Goal: Transaction & Acquisition: Register for event/course

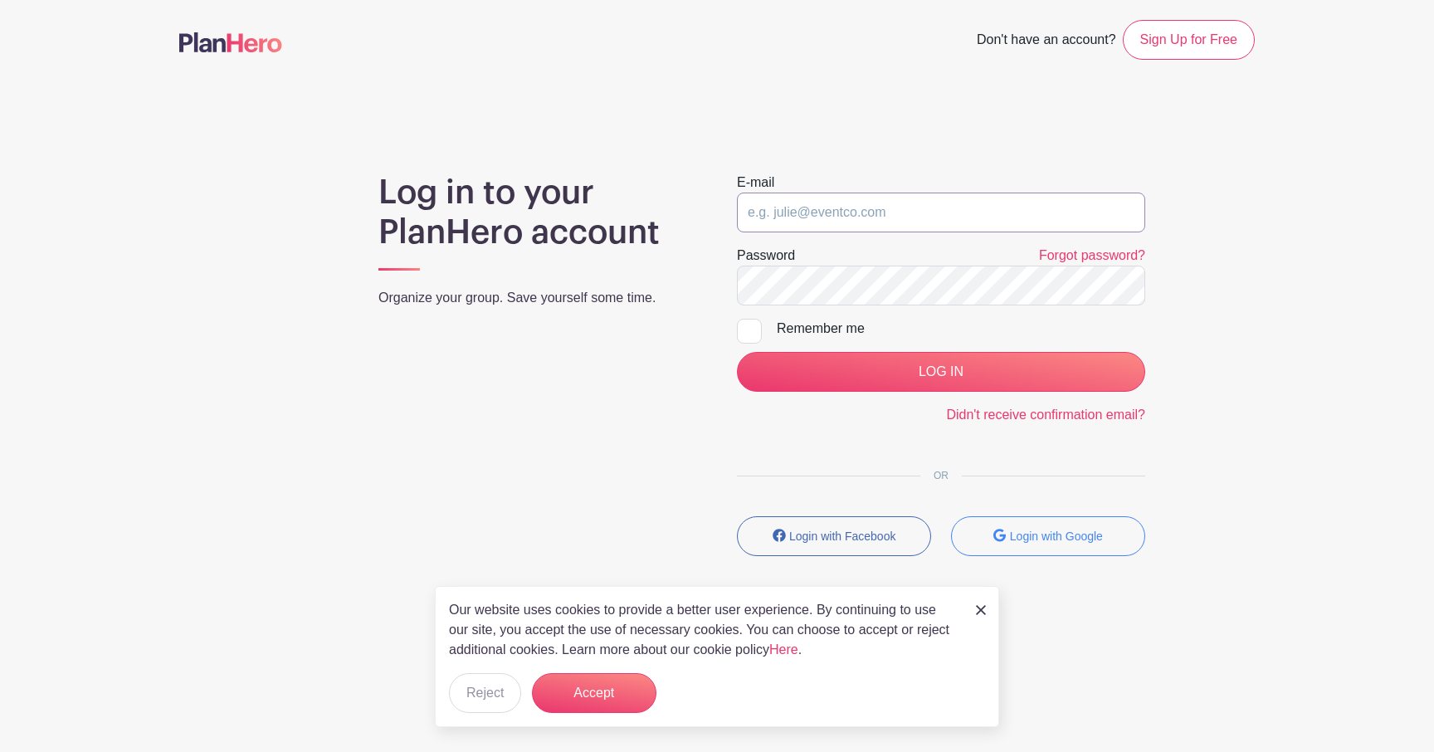
click at [813, 216] on input "email" at bounding box center [941, 213] width 408 height 40
type input "[EMAIL_ADDRESS][PERSON_NAME][DOMAIN_NAME]"
click at [752, 335] on div at bounding box center [749, 331] width 25 height 25
click at [748, 330] on input "Remember me" at bounding box center [742, 324] width 11 height 11
checkbox input "true"
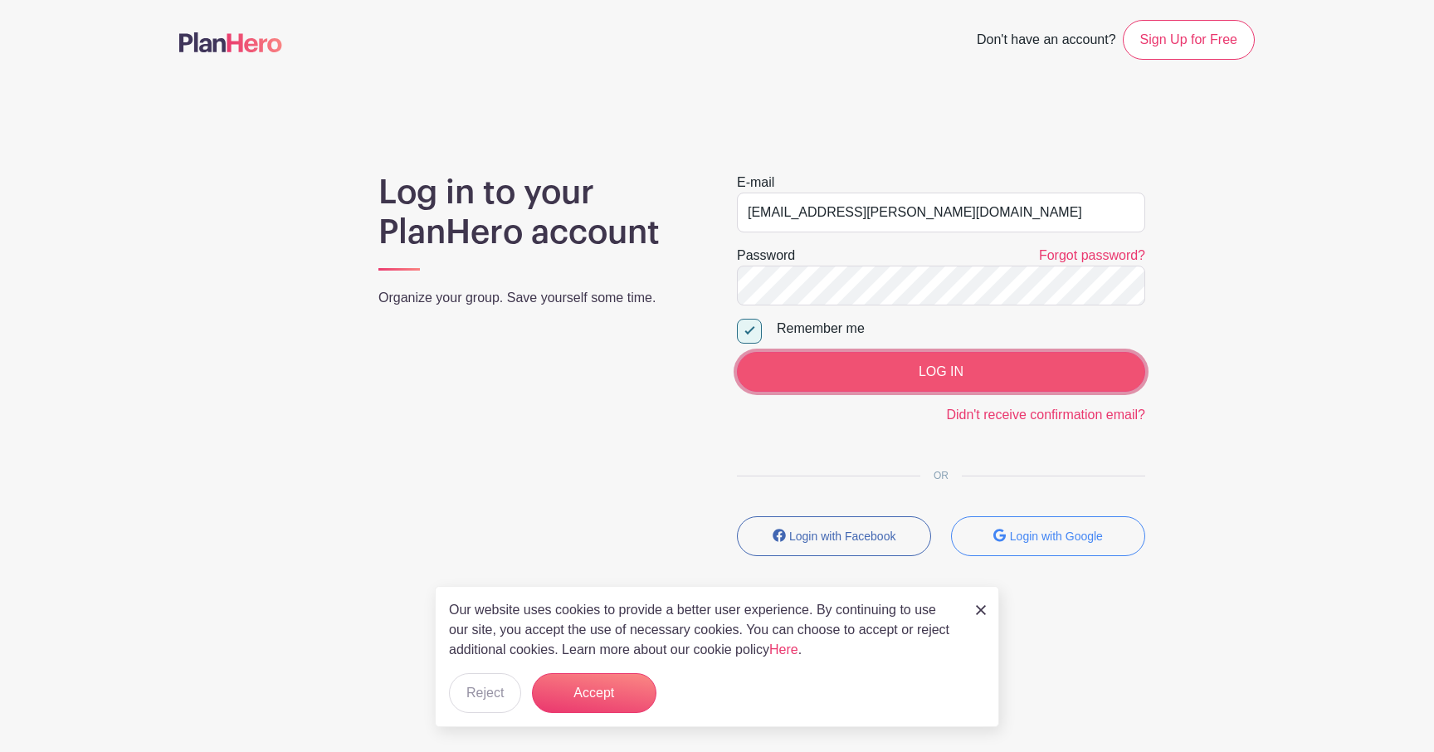
click at [809, 380] on input "LOG IN" at bounding box center [941, 372] width 408 height 40
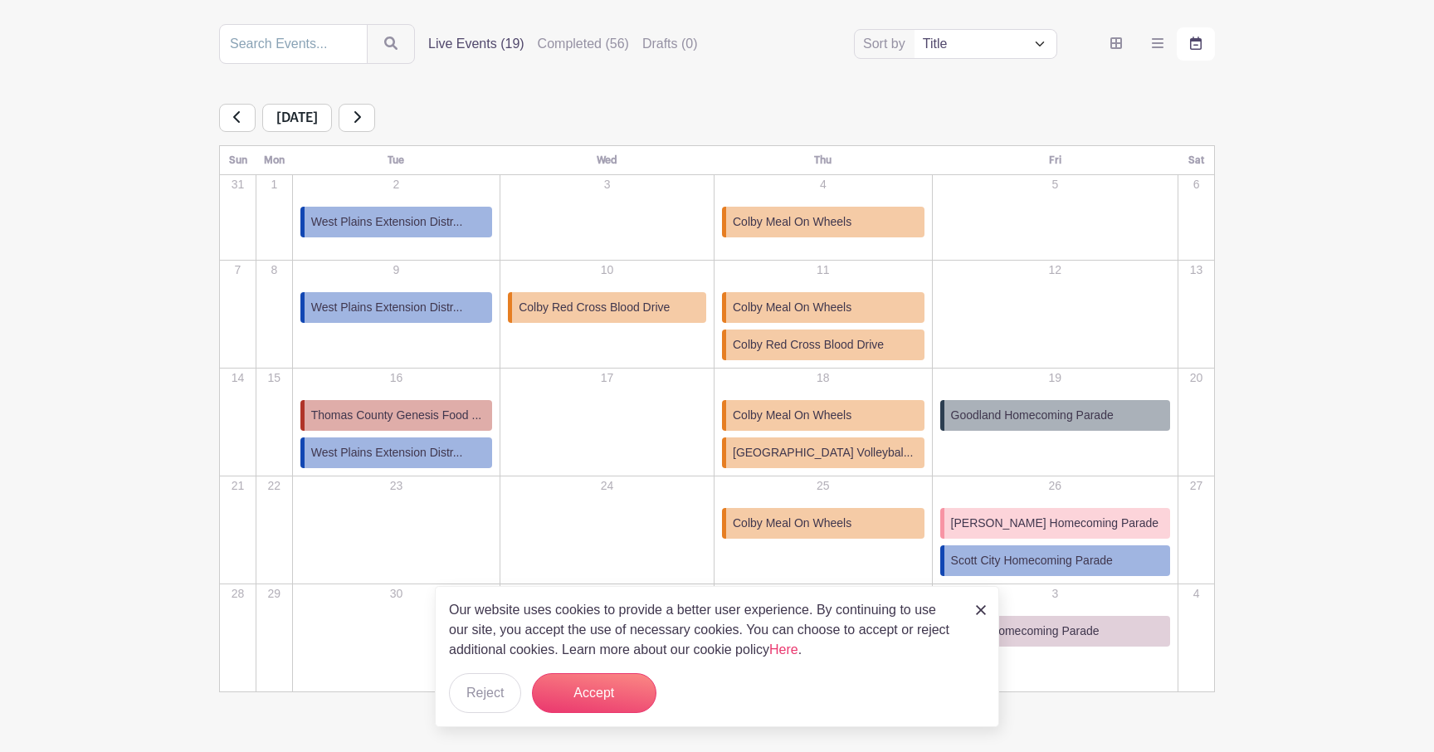
scroll to position [230, 0]
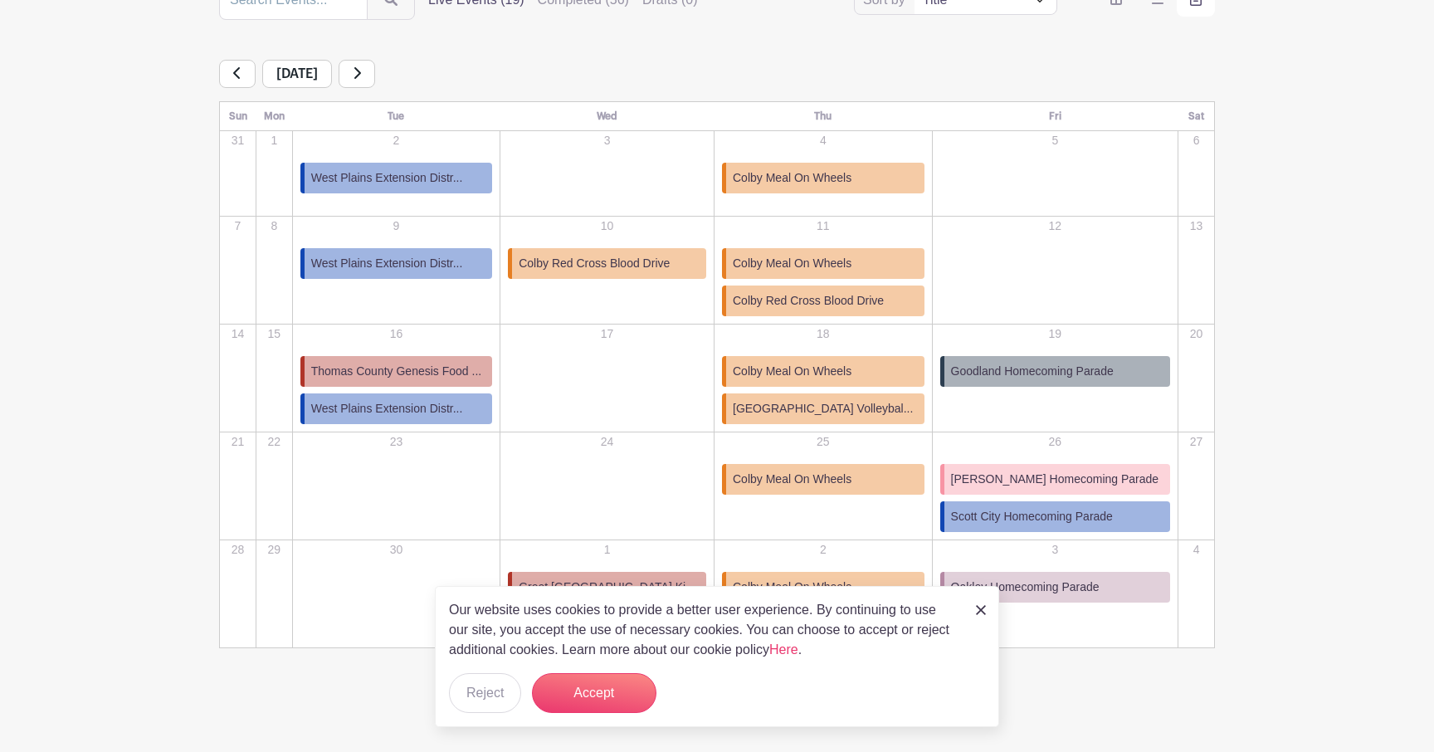
click at [980, 609] on img at bounding box center [981, 610] width 10 height 10
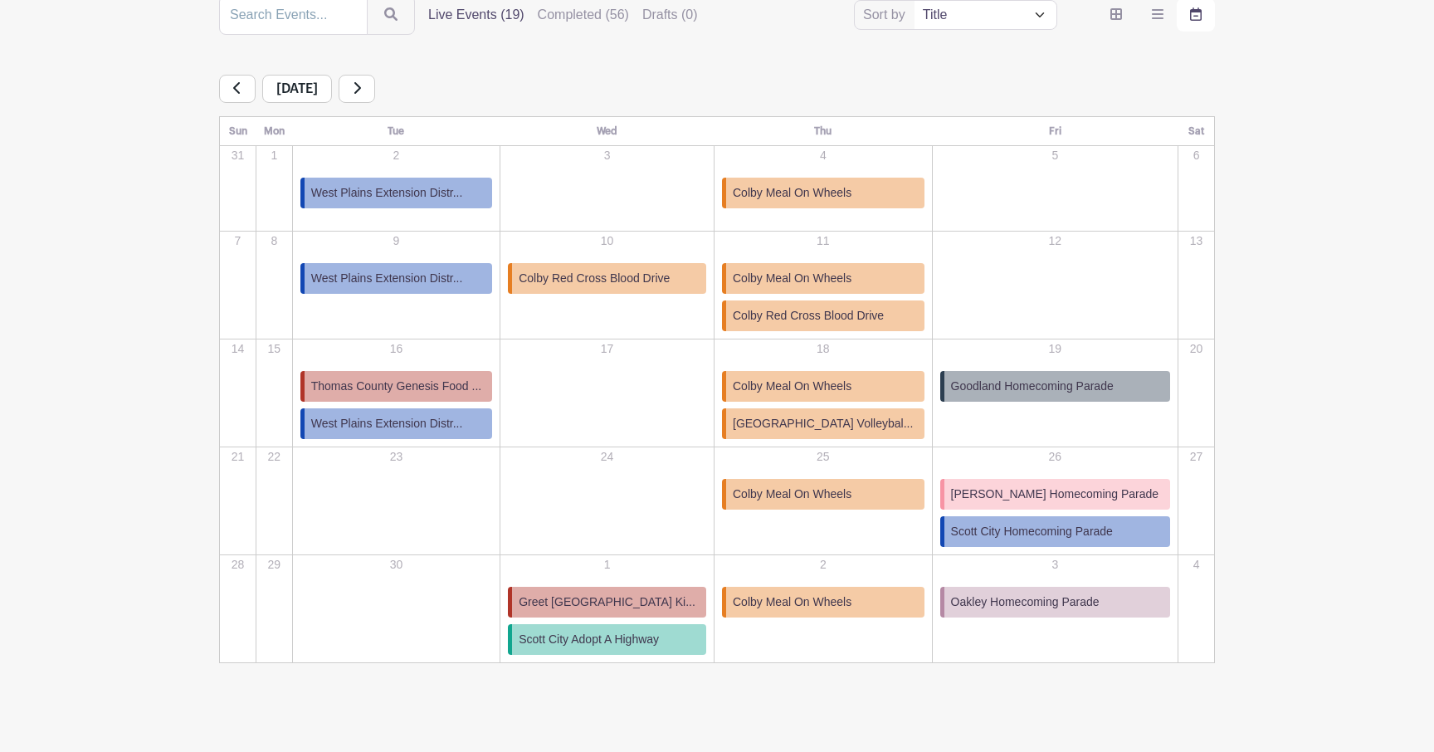
scroll to position [213, 0]
click at [854, 361] on div "18 Colby Meal On Wheels Colby Meal On Wheels [DATE], from 10:30 AM to 12:30 PM …" at bounding box center [824, 393] width 216 height 105
click at [836, 421] on span "[GEOGRAPHIC_DATA] Volleybal..." at bounding box center [823, 424] width 180 height 17
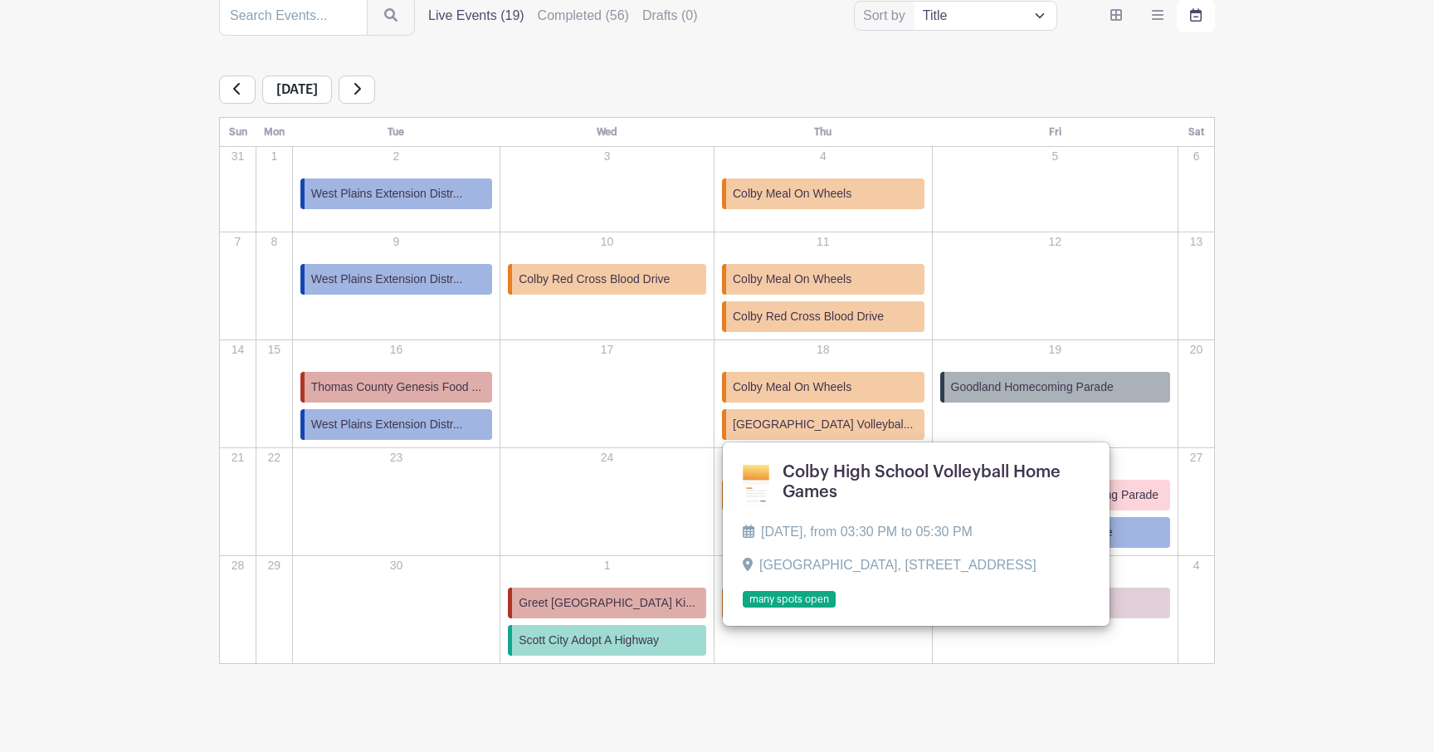
click at [743, 608] on link at bounding box center [743, 608] width 0 height 0
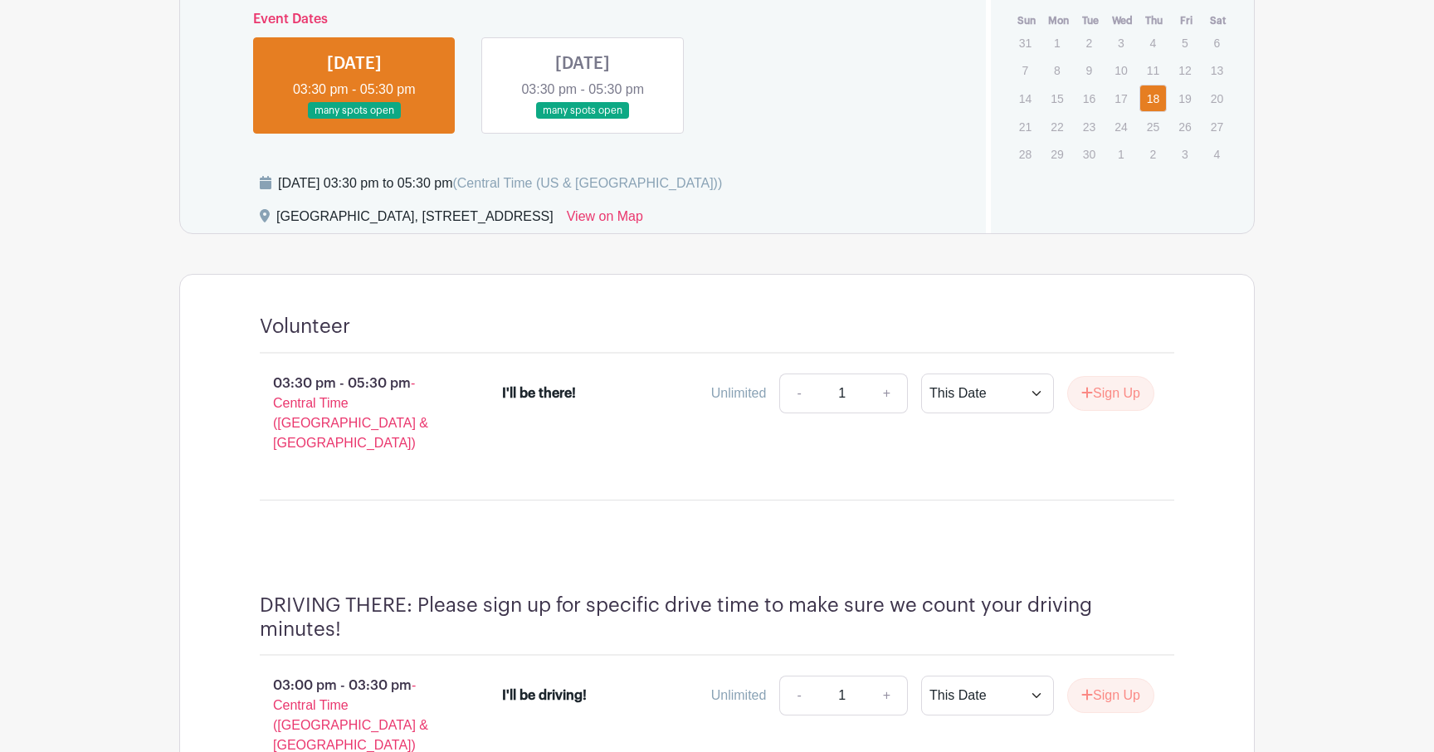
scroll to position [817, 0]
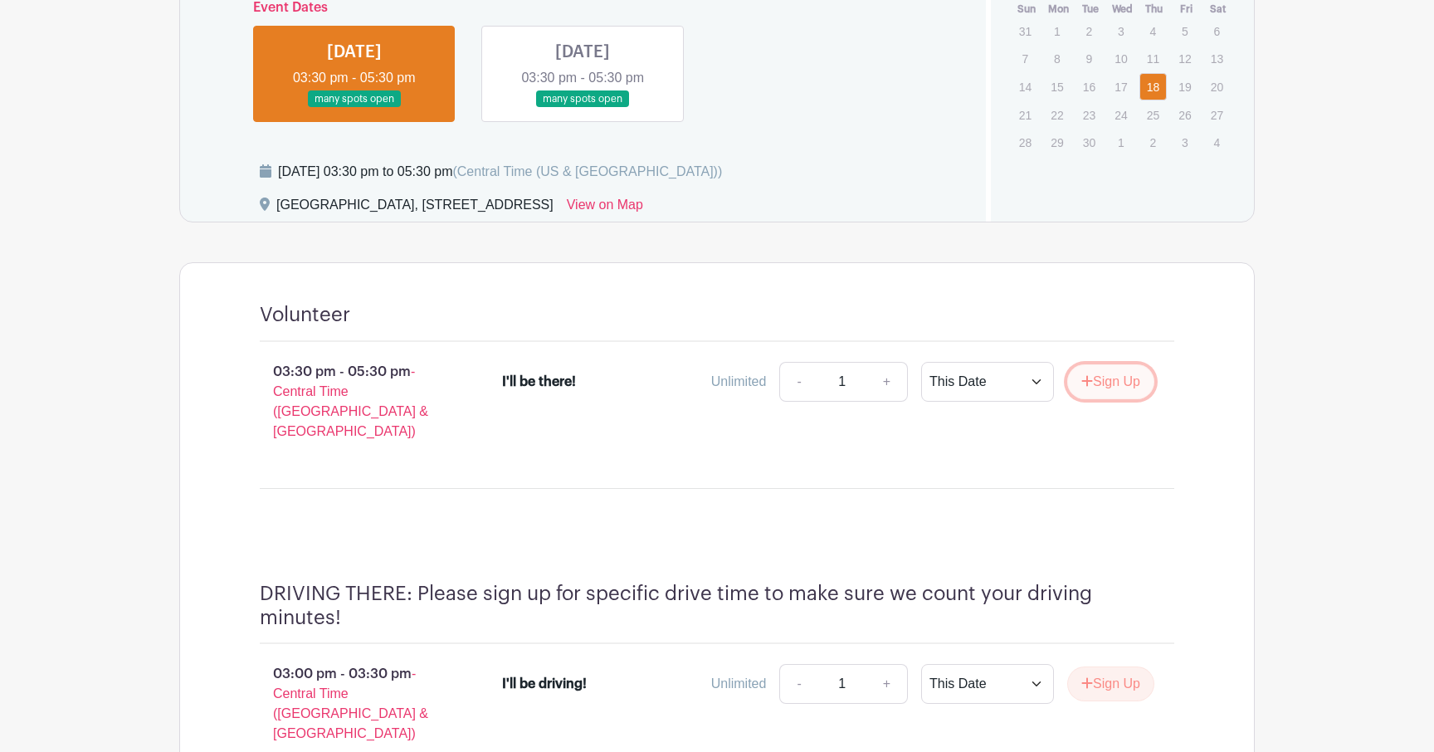
click at [1082, 382] on icon "submit" at bounding box center [1088, 380] width 12 height 13
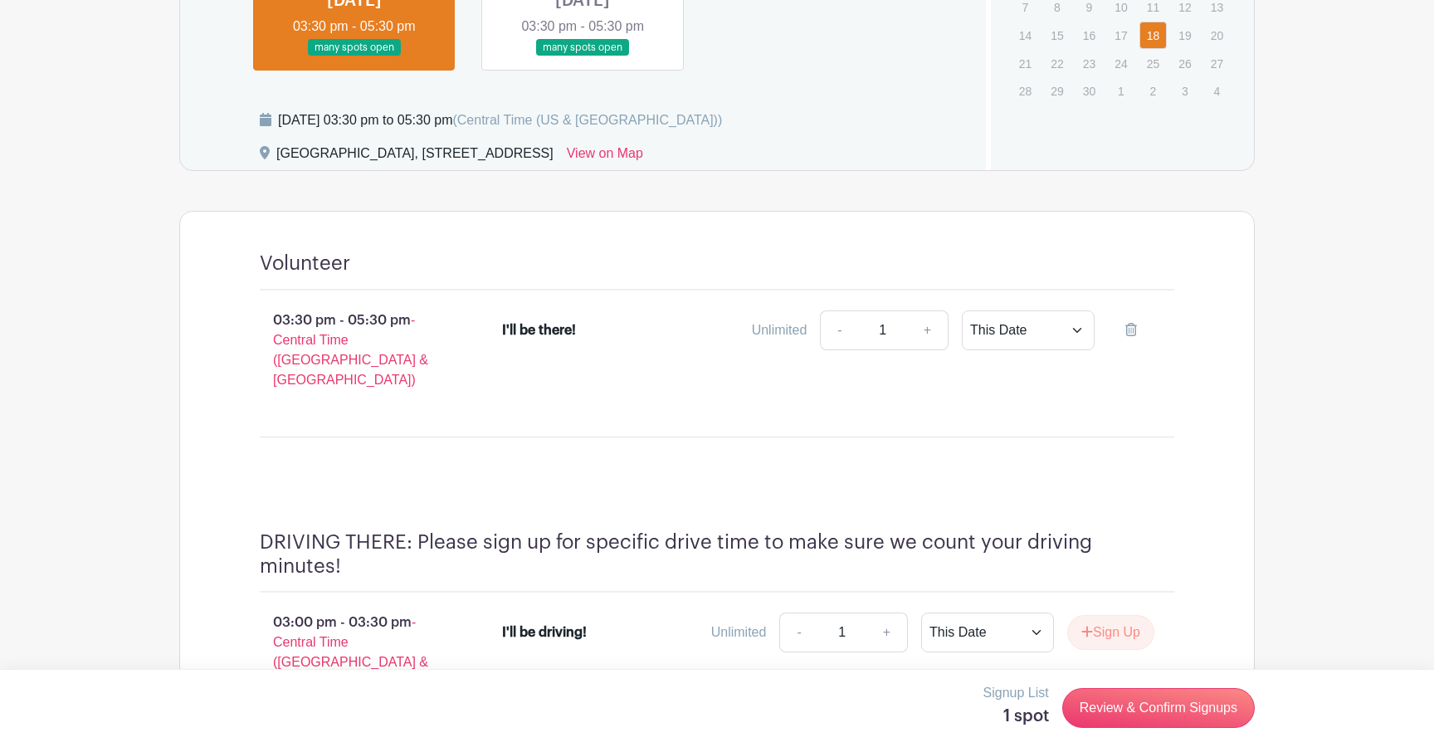
scroll to position [871, 0]
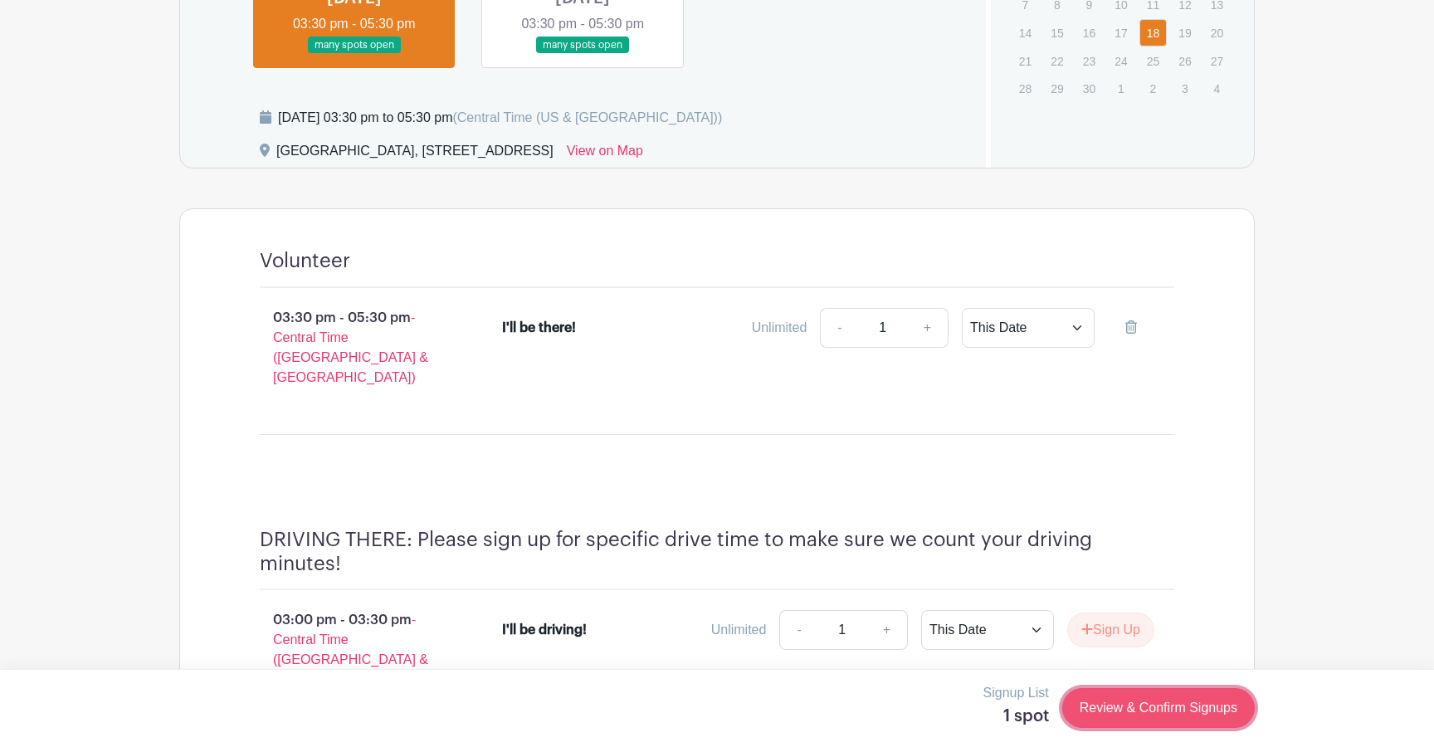
click at [1107, 711] on link "Review & Confirm Signups" at bounding box center [1159, 708] width 193 height 40
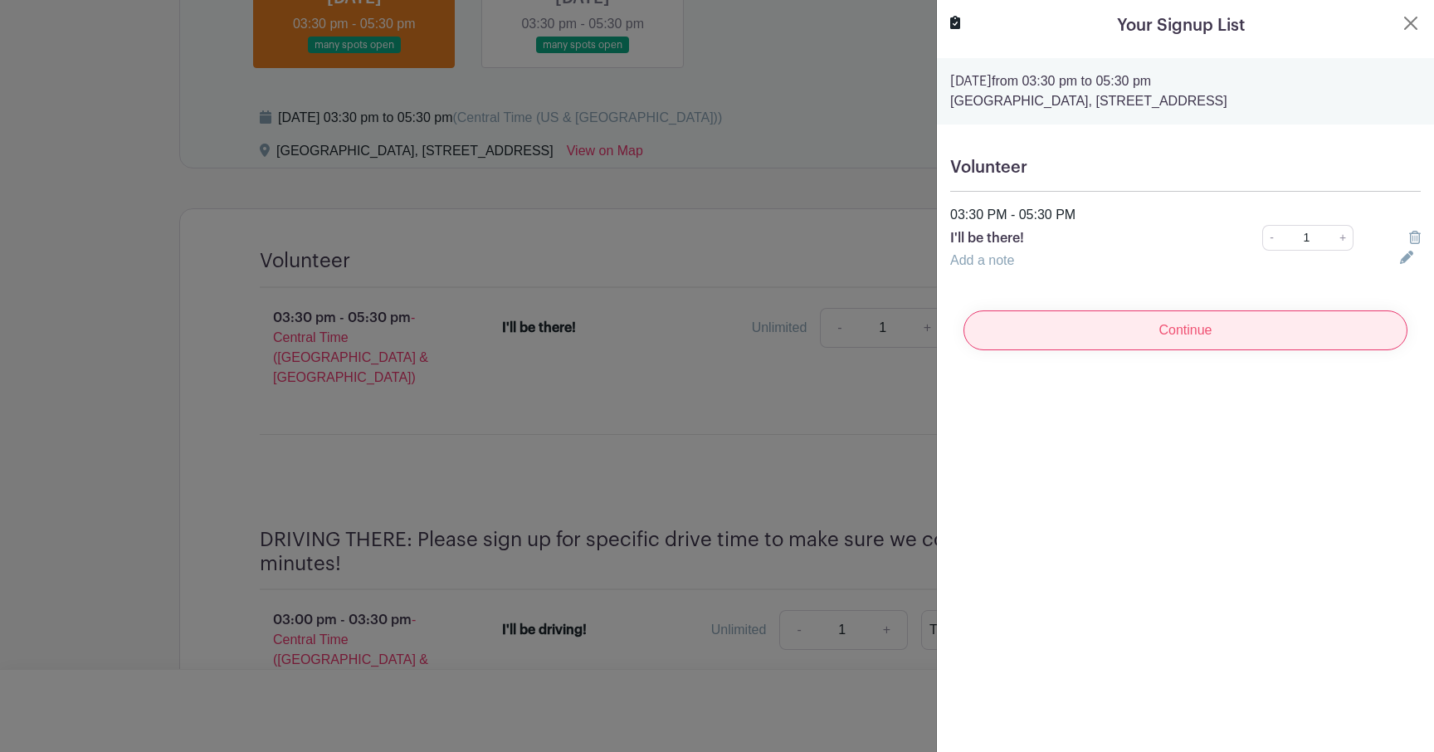
click at [1035, 329] on input "Continue" at bounding box center [1186, 330] width 444 height 40
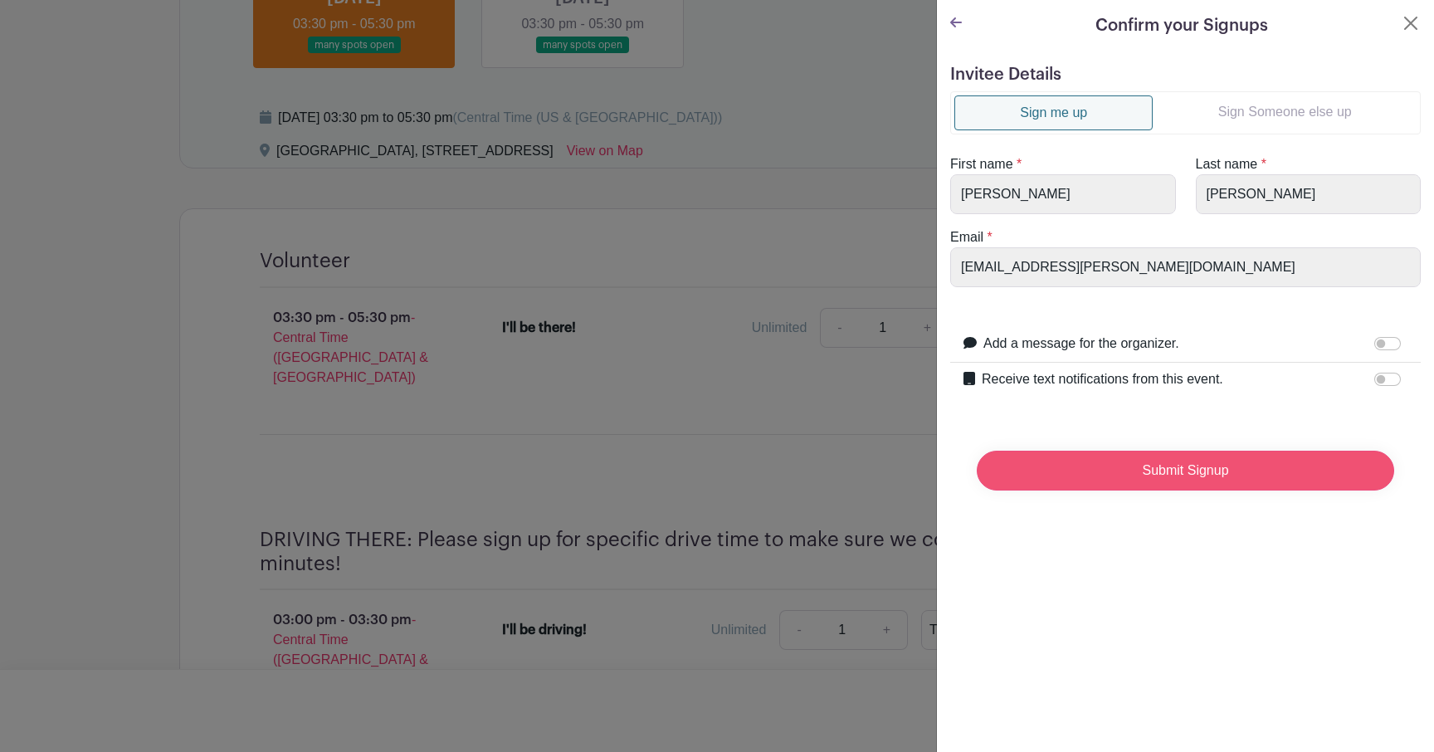
click at [1164, 478] on input "Submit Signup" at bounding box center [1186, 471] width 418 height 40
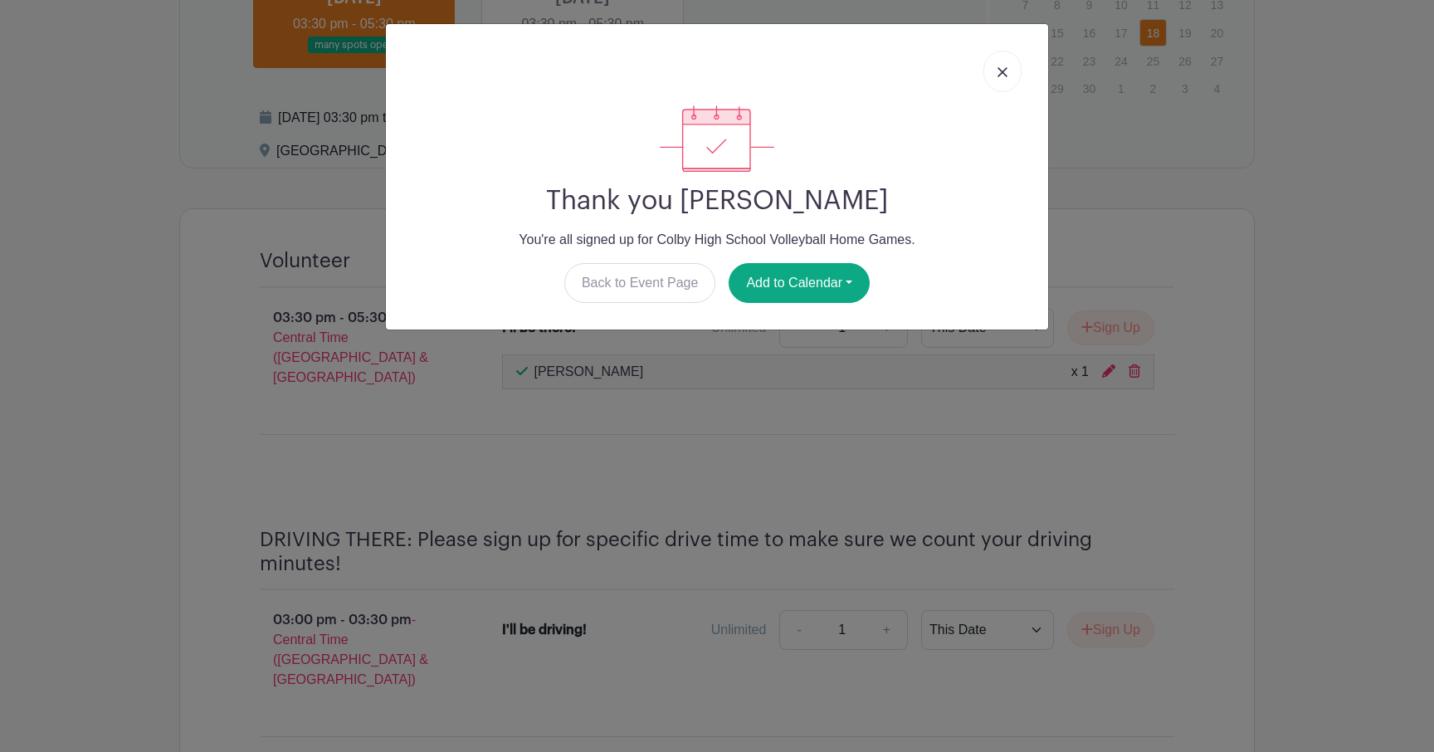
click at [999, 80] on link at bounding box center [1003, 72] width 38 height 42
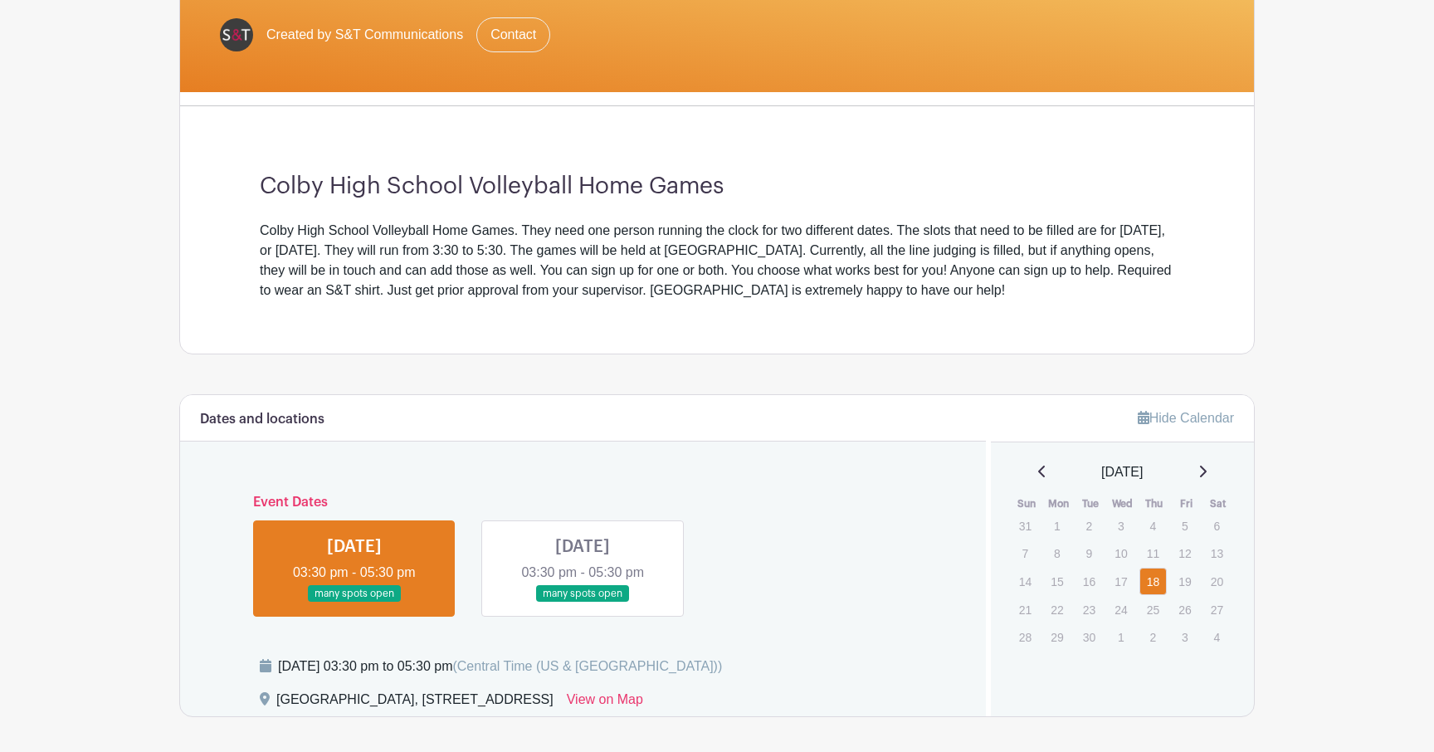
scroll to position [312, 0]
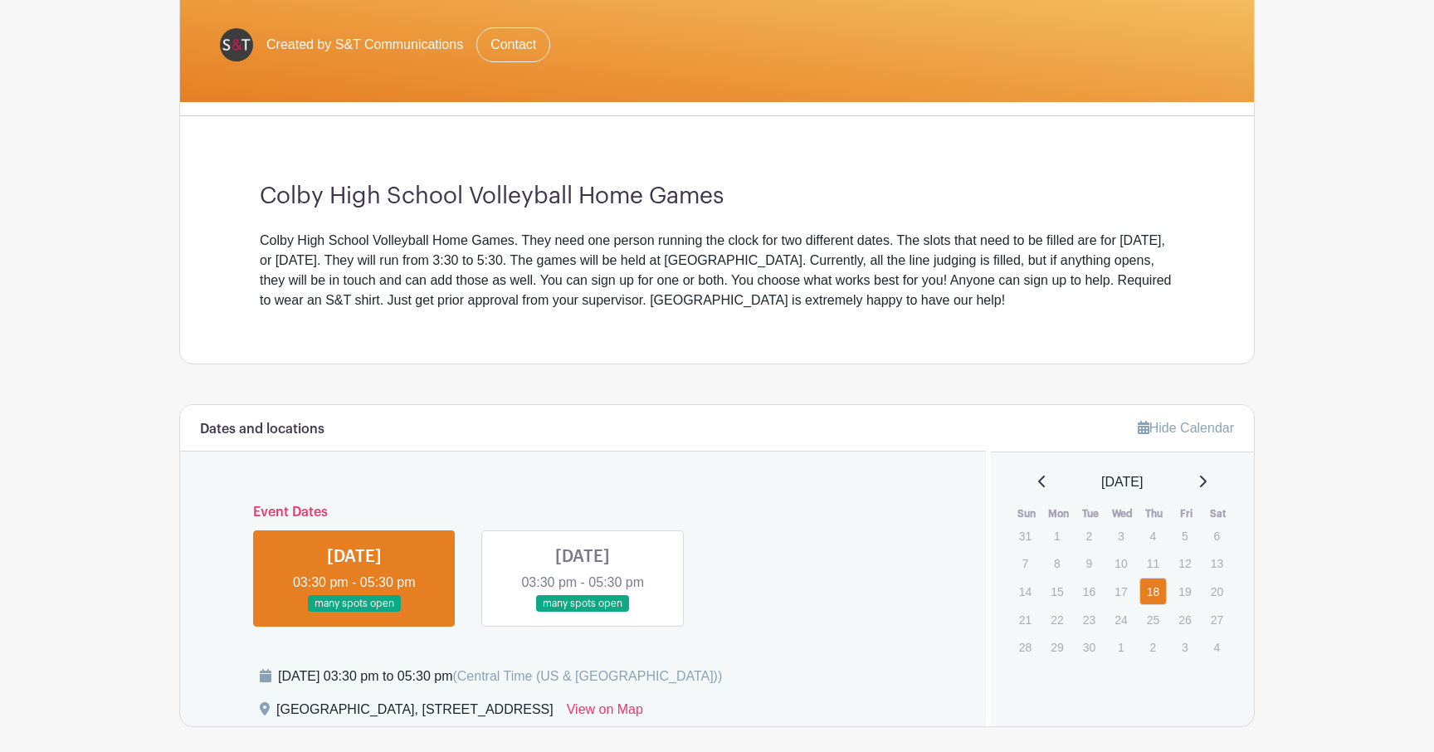
click at [583, 613] on link at bounding box center [583, 613] width 0 height 0
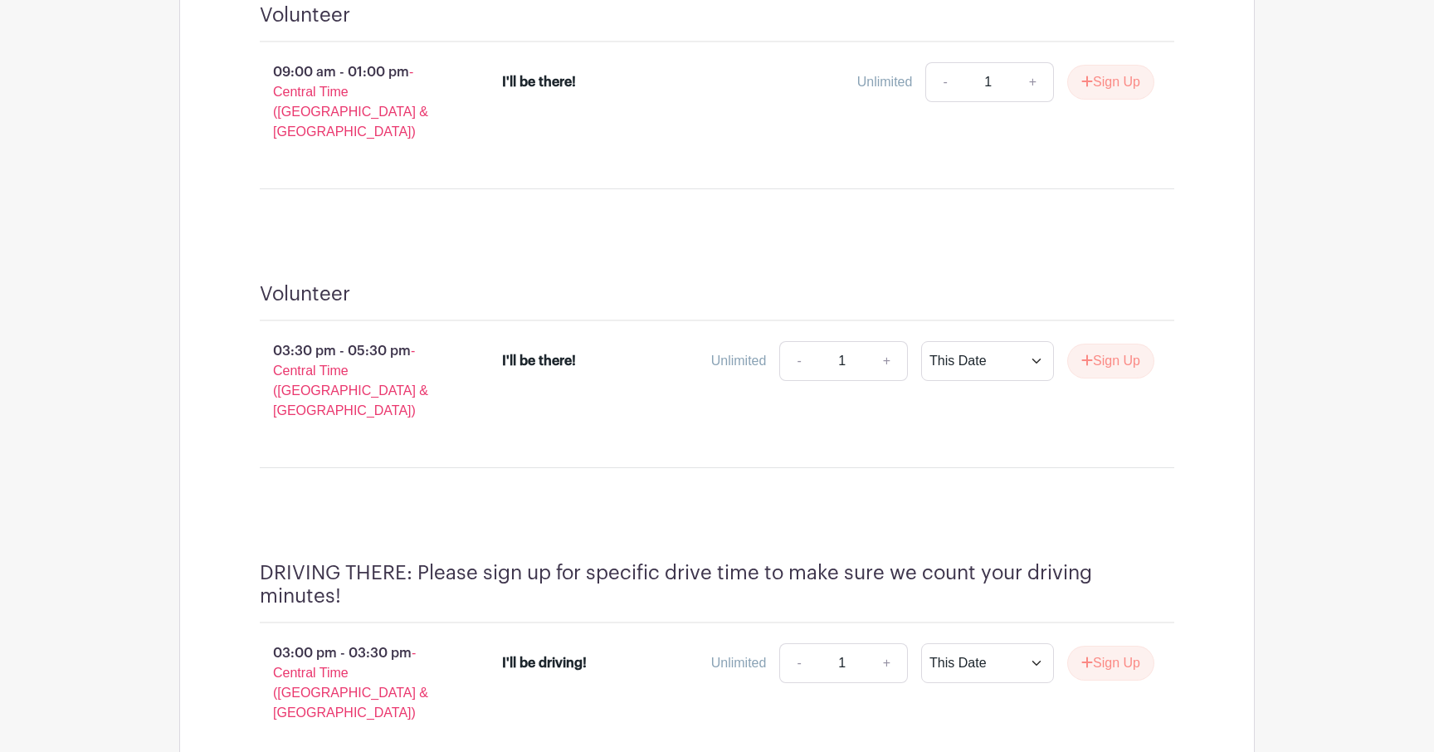
scroll to position [1126, 0]
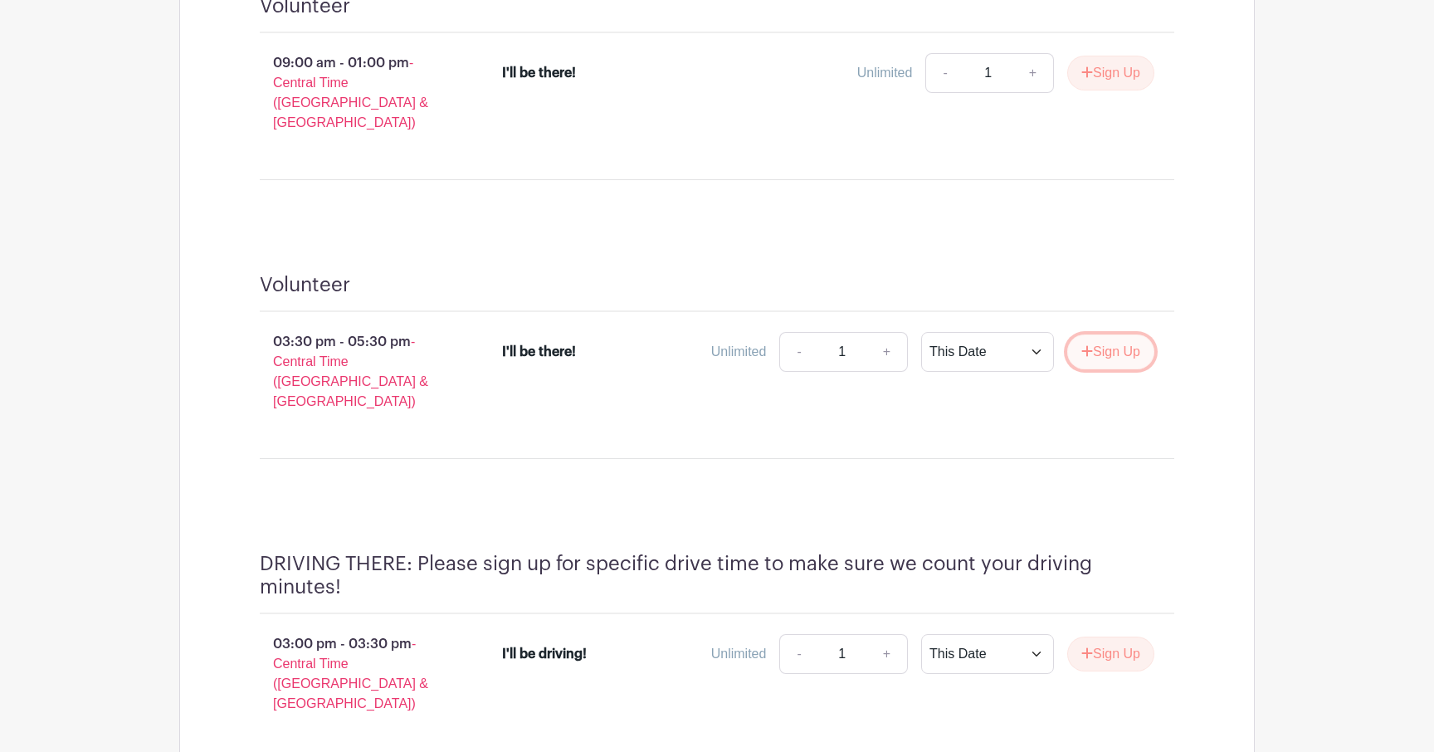
click at [1073, 335] on button "Sign Up" at bounding box center [1111, 352] width 87 height 35
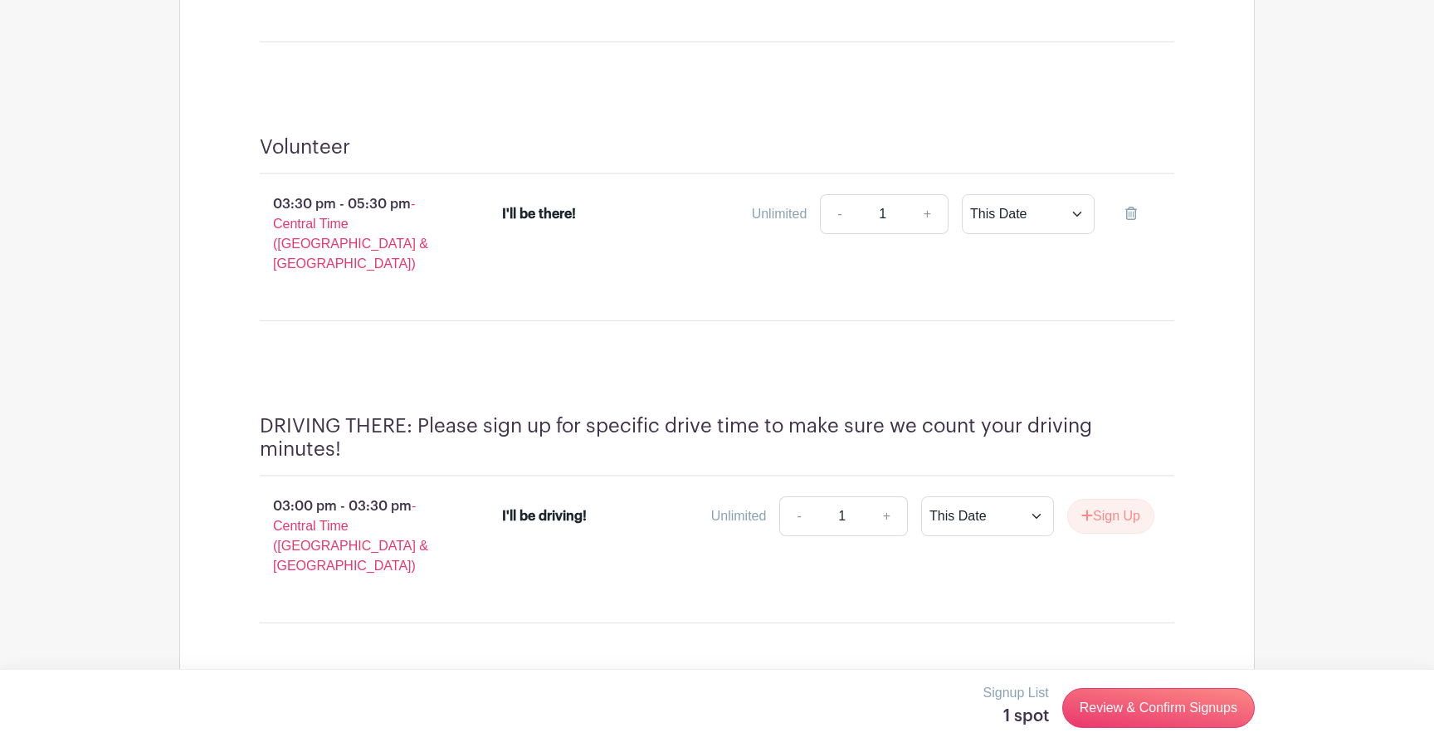
scroll to position [1264, 0]
click at [1141, 716] on link "Review & Confirm Signups" at bounding box center [1159, 708] width 193 height 40
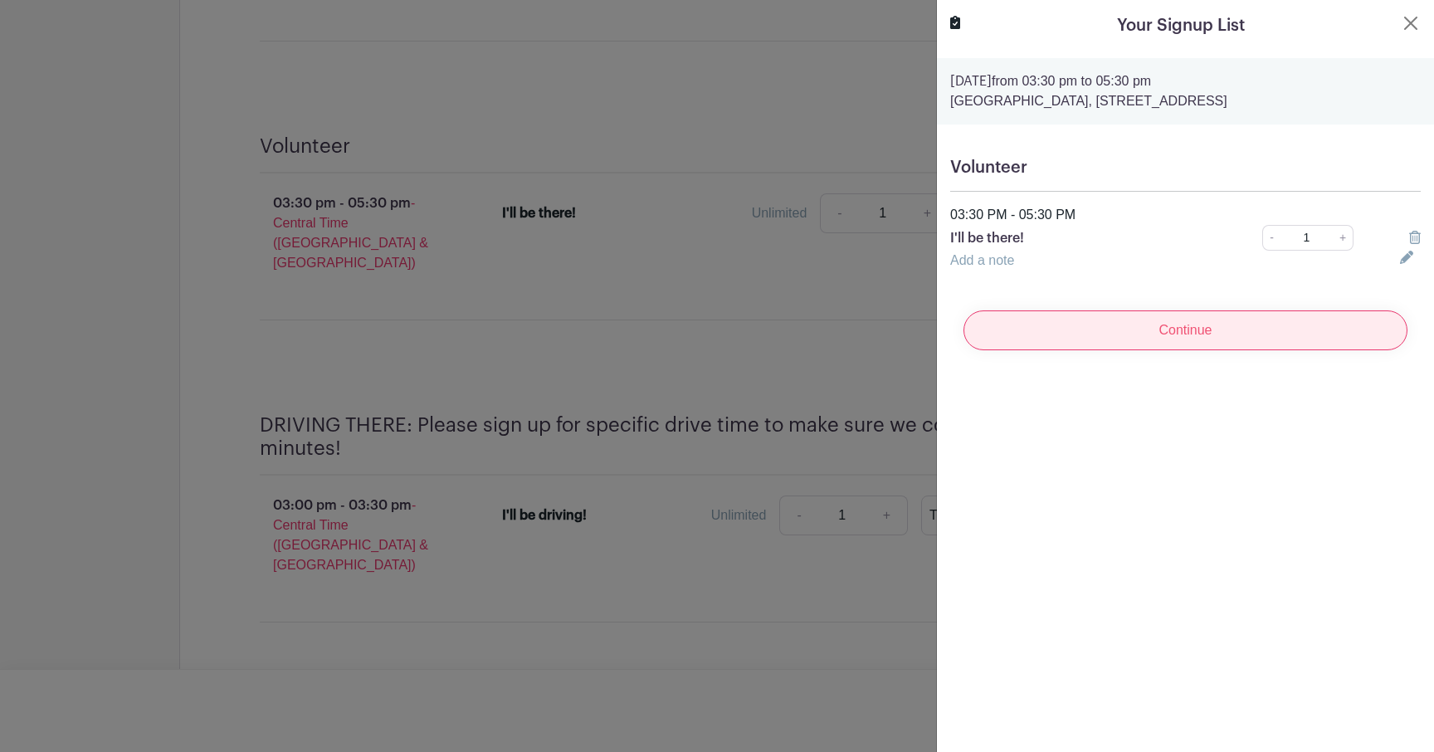
click at [1107, 331] on input "Continue" at bounding box center [1186, 330] width 444 height 40
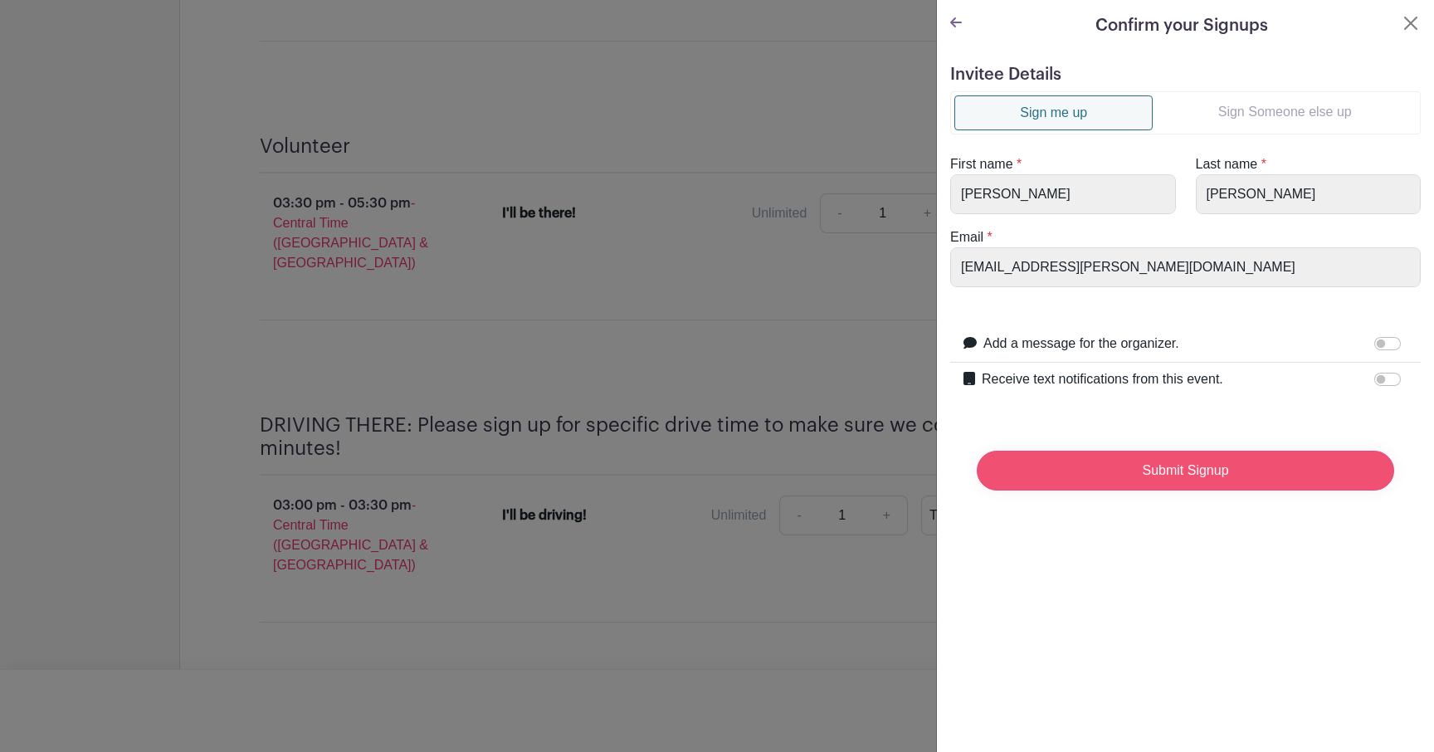
click at [1078, 483] on input "Submit Signup" at bounding box center [1186, 471] width 418 height 40
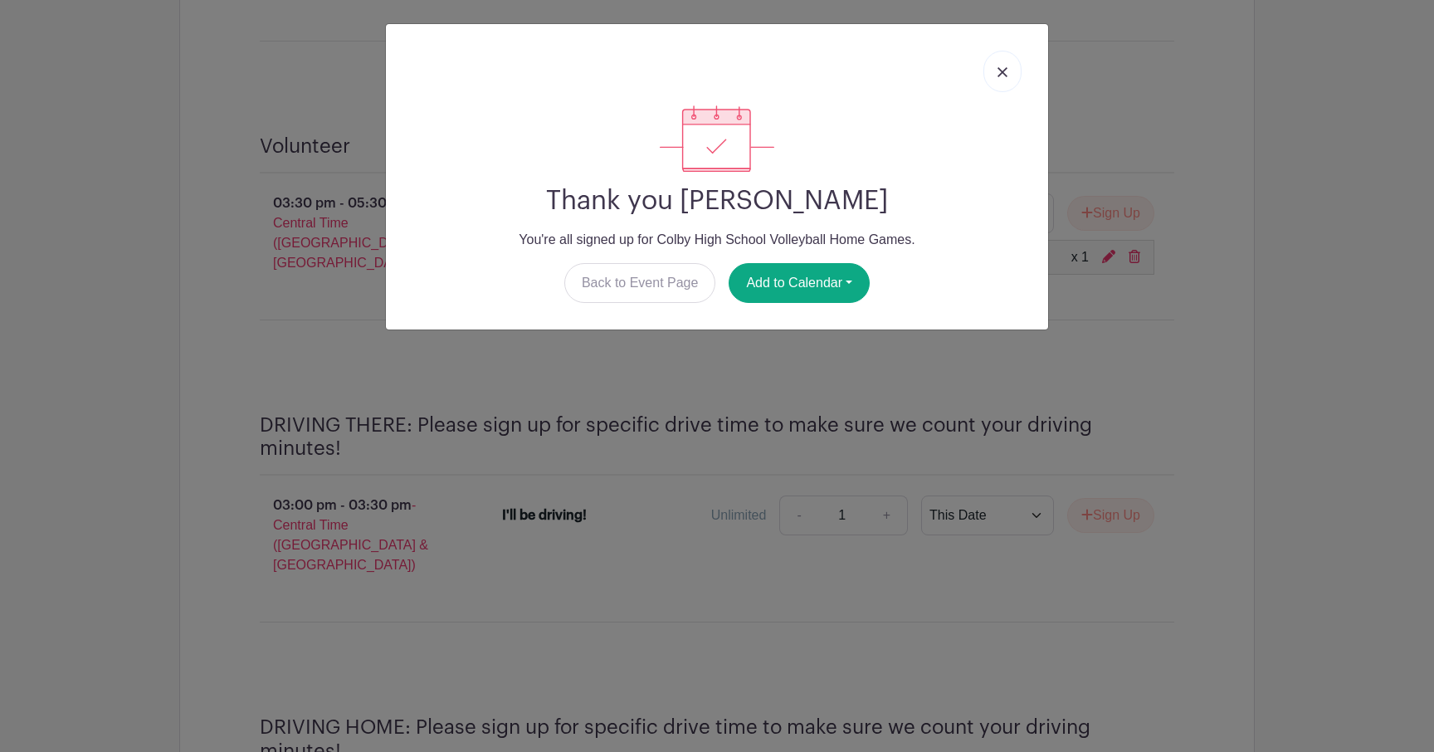
click at [999, 79] on link at bounding box center [1003, 72] width 38 height 42
